Goal: Transaction & Acquisition: Purchase product/service

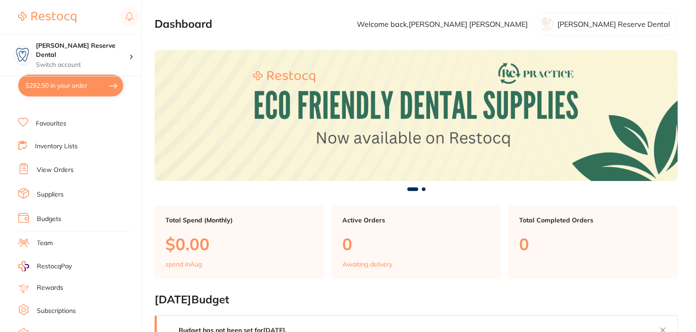
scroll to position [91, 0]
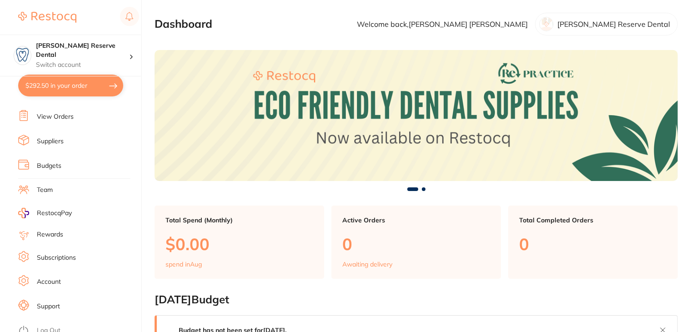
click at [46, 254] on link "Subscriptions" at bounding box center [56, 257] width 39 height 9
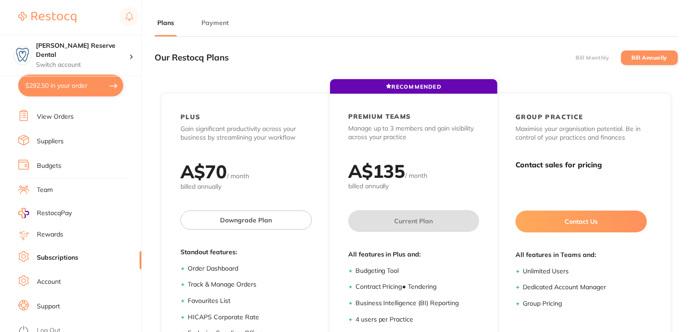
click at [223, 19] on button "Payment" at bounding box center [215, 23] width 33 height 9
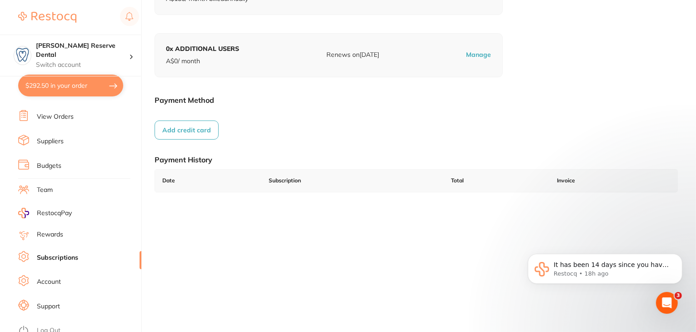
scroll to position [125, 0]
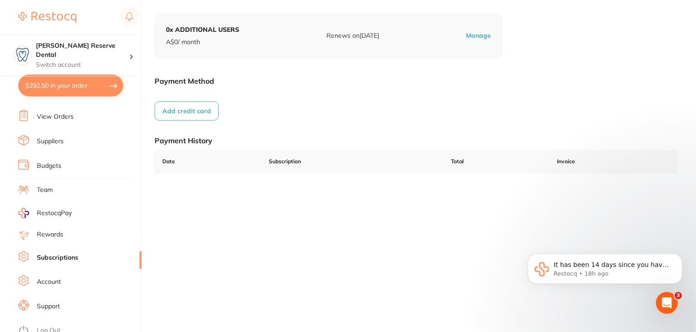
click at [49, 326] on link "Log Out" at bounding box center [49, 330] width 24 height 9
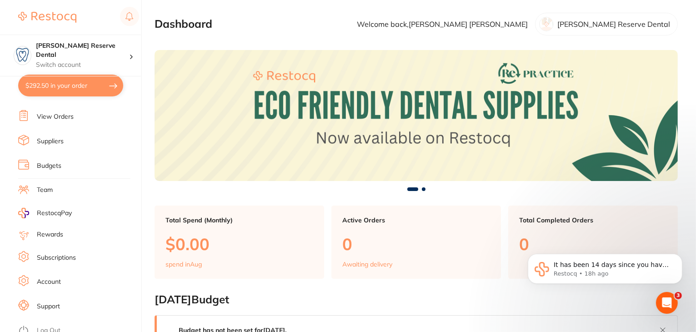
click at [43, 253] on link "Subscriptions" at bounding box center [56, 257] width 39 height 9
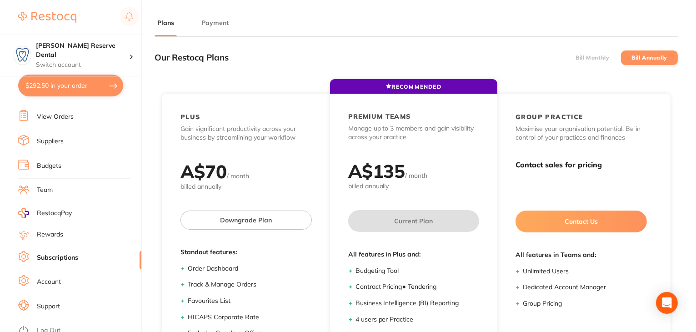
click at [211, 22] on button "Payment" at bounding box center [215, 23] width 33 height 9
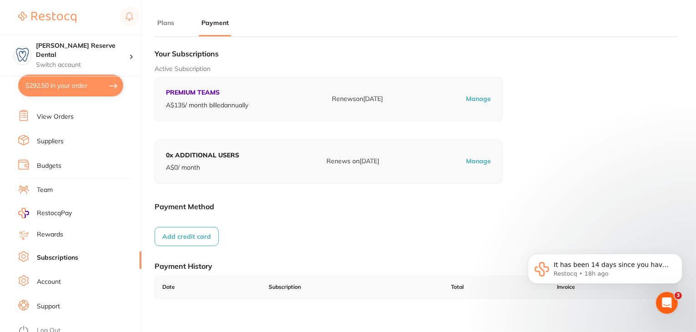
click at [50, 326] on link "Log Out" at bounding box center [49, 330] width 24 height 9
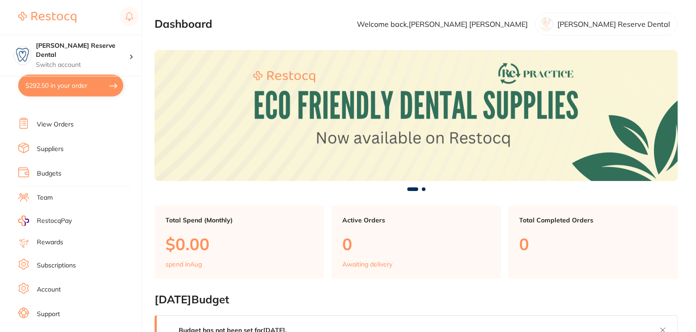
scroll to position [91, 0]
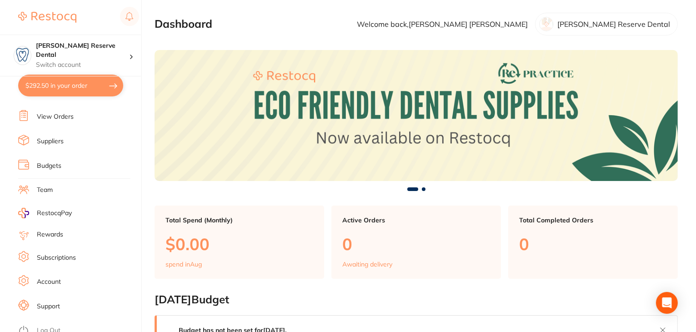
click at [50, 256] on link "Subscriptions" at bounding box center [56, 257] width 39 height 9
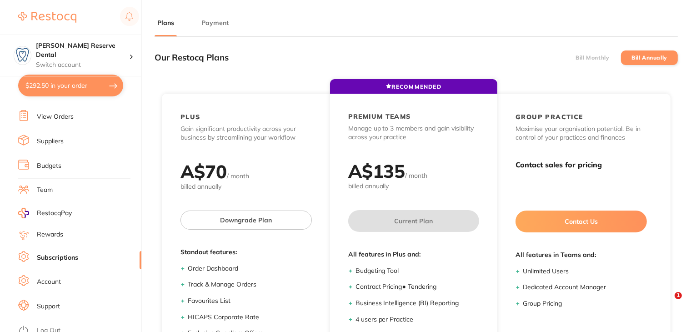
click at [209, 23] on button "Payment" at bounding box center [215, 23] width 33 height 9
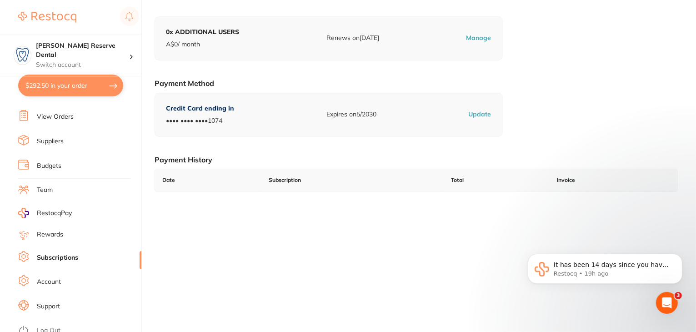
scroll to position [125, 0]
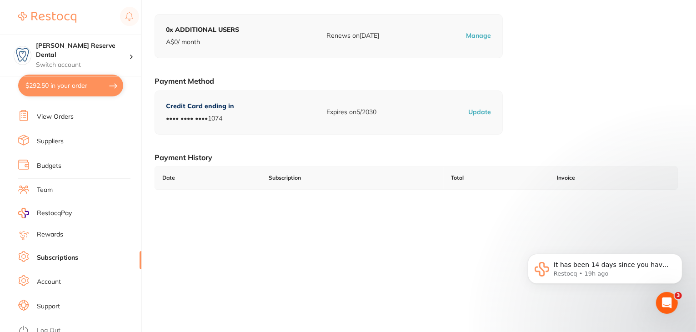
click at [59, 326] on link "Log Out" at bounding box center [49, 330] width 24 height 9
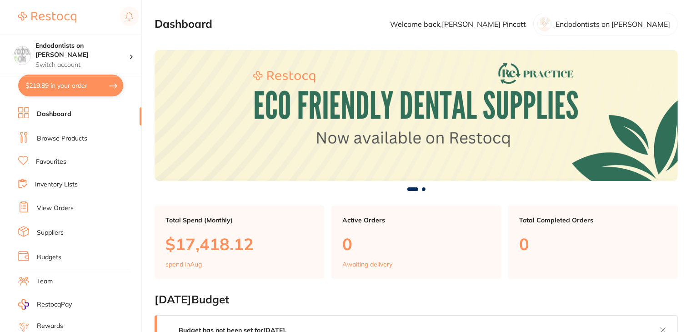
click at [59, 205] on link "View Orders" at bounding box center [55, 208] width 37 height 9
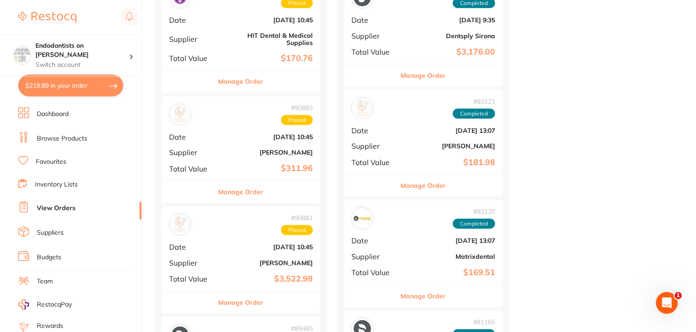
scroll to position [682, 0]
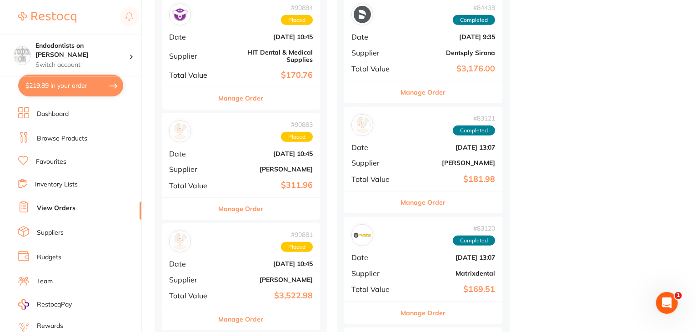
click at [62, 87] on button "$219.89 in your order" at bounding box center [70, 86] width 105 height 22
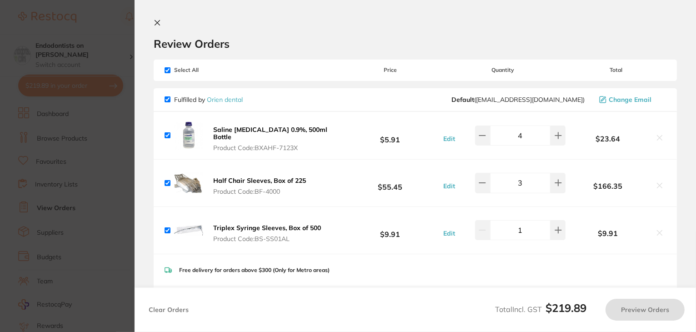
checkbox input "true"
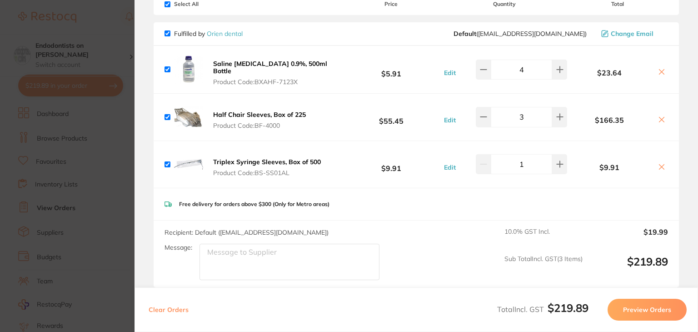
scroll to position [0, 0]
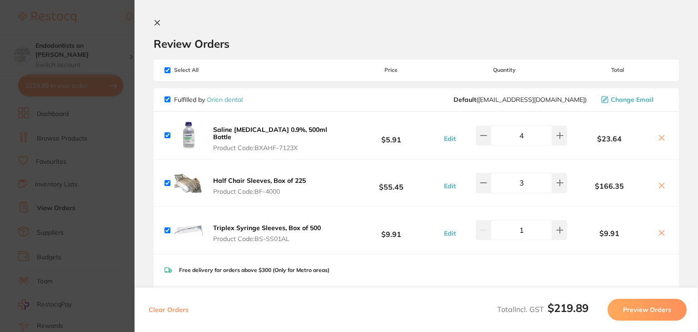
click at [161, 22] on button at bounding box center [159, 23] width 11 height 9
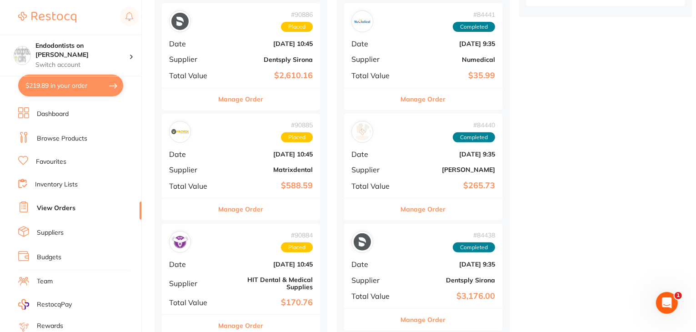
scroll to position [682, 0]
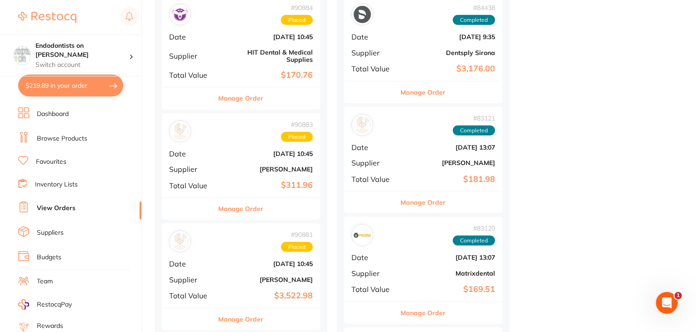
click at [56, 161] on link "Favourites" at bounding box center [51, 161] width 30 height 9
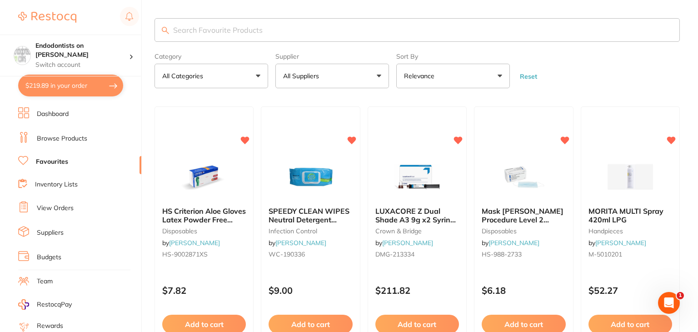
click at [375, 73] on button "All Suppliers" at bounding box center [332, 76] width 114 height 25
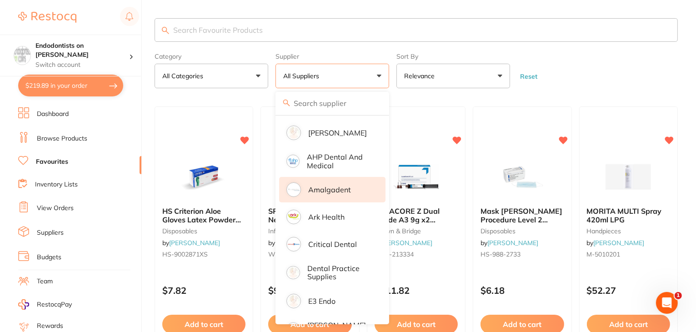
scroll to position [182, 0]
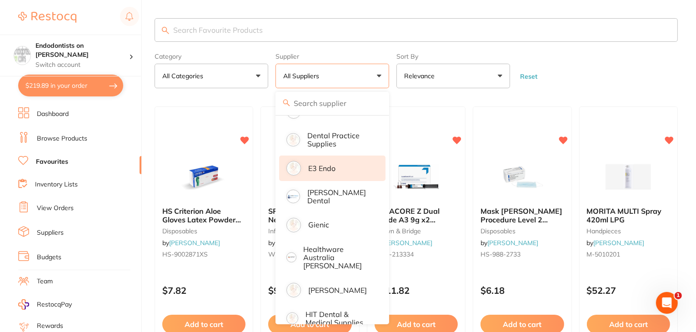
click at [320, 170] on p "E3 Endo" at bounding box center [321, 168] width 27 height 8
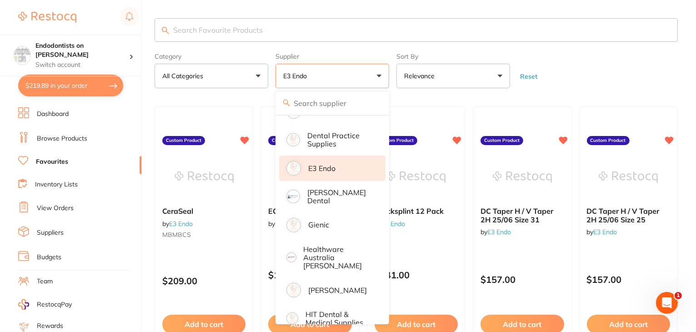
click at [584, 55] on form "Category All Categories All Categories No categories found Clear Category false…" at bounding box center [416, 68] width 523 height 39
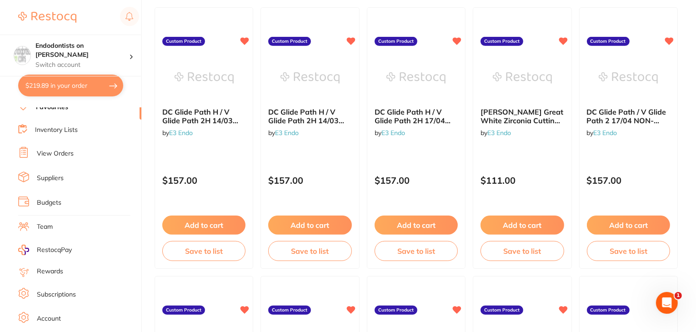
scroll to position [91, 0]
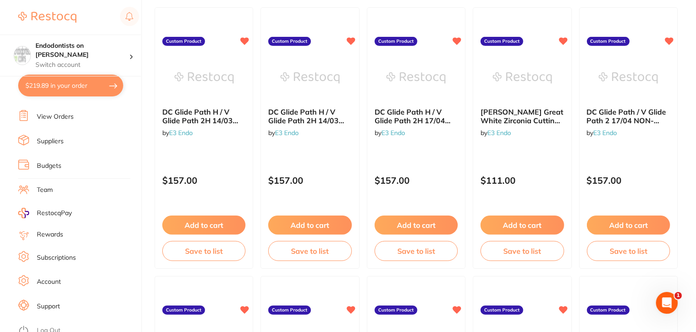
click at [54, 326] on link "Log Out" at bounding box center [49, 330] width 24 height 9
